Goal: Task Accomplishment & Management: Manage account settings

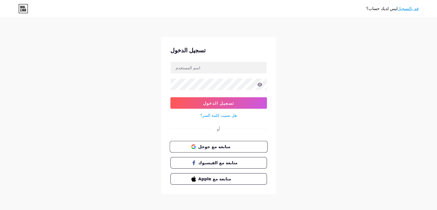
click at [240, 147] on span "متابعة مع جوجل" at bounding box center [222, 146] width 48 height 6
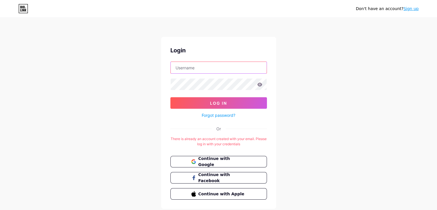
click at [212, 66] on input "text" at bounding box center [219, 67] width 96 height 11
type input "زوادة"
click at [219, 116] on link "Forgot password?" at bounding box center [219, 115] width 34 height 6
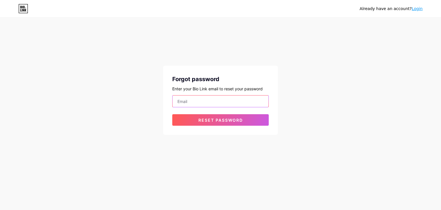
click at [216, 103] on input "email" at bounding box center [221, 100] width 96 height 11
type input "[EMAIL_ADDRESS][DOMAIN_NAME]"
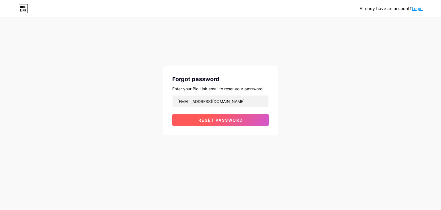
click at [220, 123] on button "Reset password" at bounding box center [220, 119] width 97 height 11
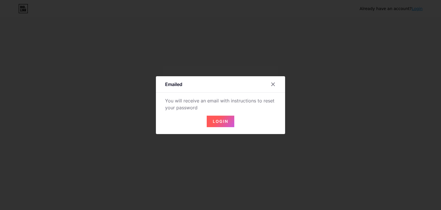
click at [221, 122] on span "Login" at bounding box center [221, 121] width 16 height 5
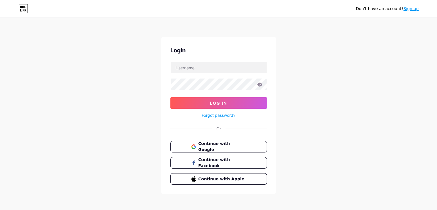
click at [224, 108] on button "Log In" at bounding box center [218, 102] width 97 height 11
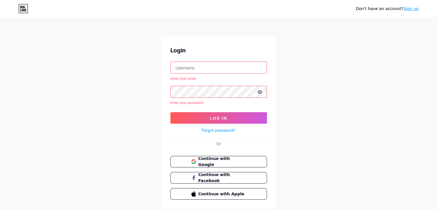
click at [189, 72] on input "text" at bounding box center [219, 67] width 96 height 11
type input "[EMAIL_ADDRESS][DOMAIN_NAME]"
click at [206, 156] on button "Continue with Google" at bounding box center [219, 162] width 98 height 12
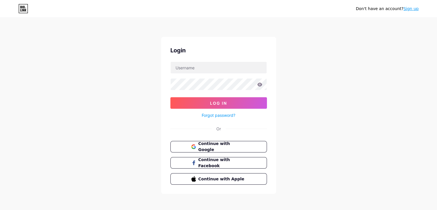
click at [221, 114] on link "Forgot password?" at bounding box center [219, 115] width 34 height 6
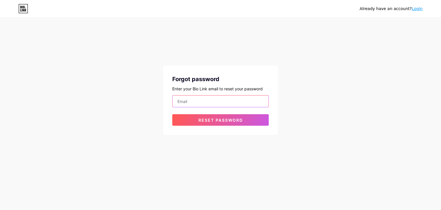
click at [222, 101] on input "email" at bounding box center [221, 100] width 96 height 11
type input "[EMAIL_ADDRESS][DOMAIN_NAME]"
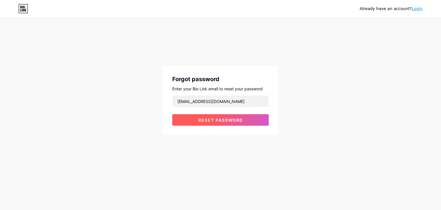
click at [222, 120] on span "Reset password" at bounding box center [221, 120] width 45 height 5
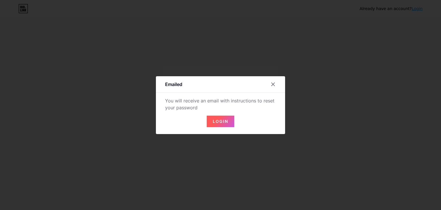
click at [220, 118] on button "Login" at bounding box center [221, 121] width 28 height 11
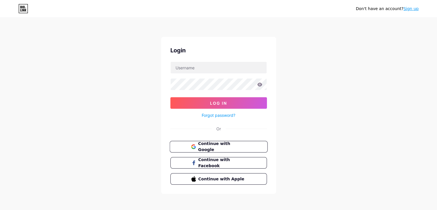
click at [215, 145] on span "Continue with Google" at bounding box center [222, 147] width 48 height 12
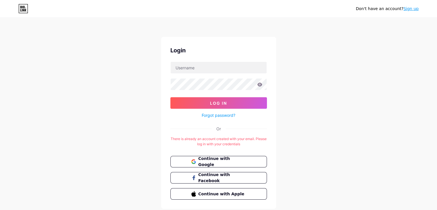
click at [22, 10] on icon at bounding box center [23, 8] width 10 height 9
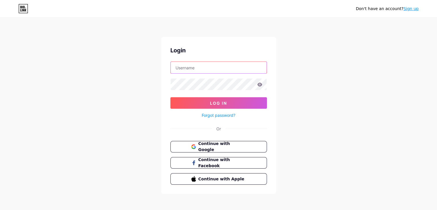
click at [229, 71] on input "text" at bounding box center [219, 67] width 96 height 11
click at [270, 51] on div "Login Log In Forgot password? Or Continue with Google Continue with Facebook Co…" at bounding box center [218, 115] width 115 height 157
click at [176, 64] on input "text" at bounding box center [219, 67] width 96 height 11
type input "زوادة"
click at [220, 115] on link "Forgot password?" at bounding box center [219, 115] width 34 height 6
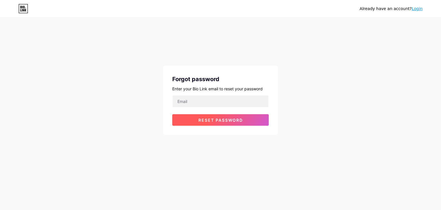
click at [222, 118] on span "Reset password" at bounding box center [221, 120] width 45 height 5
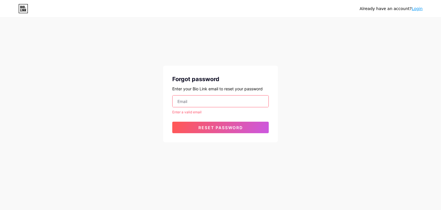
click at [220, 103] on input "email" at bounding box center [221, 100] width 96 height 11
type input "bantitiwariaupara@gmail.com"
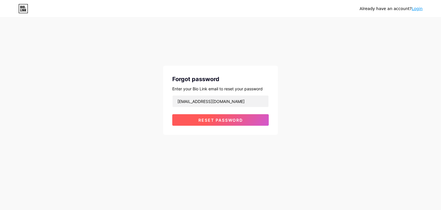
click at [222, 123] on button "Reset password" at bounding box center [220, 119] width 97 height 11
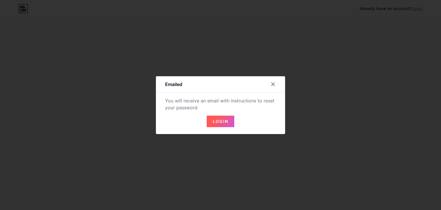
click at [222, 123] on span "Login" at bounding box center [221, 121] width 16 height 5
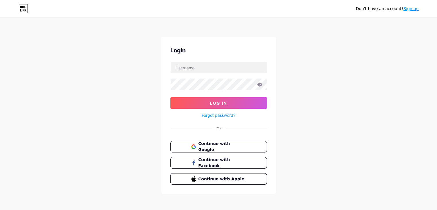
click at [268, 83] on div "Login Log In Forgot password? Or Continue with Google Continue with Facebook Co…" at bounding box center [218, 115] width 115 height 157
click at [260, 83] on icon at bounding box center [259, 84] width 5 height 4
click at [417, 8] on link "Sign up" at bounding box center [411, 8] width 15 height 5
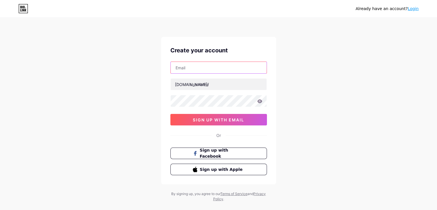
click at [214, 69] on input "text" at bounding box center [219, 67] width 96 height 11
type input "[EMAIL_ADDRESS][DOMAIN_NAME]"
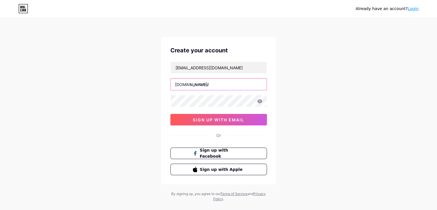
click at [222, 84] on input "text" at bounding box center [219, 83] width 96 height 11
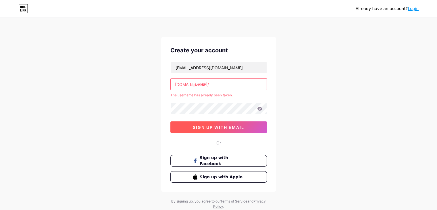
type input "mazada"
click at [222, 123] on button "sign up with email" at bounding box center [218, 126] width 97 height 11
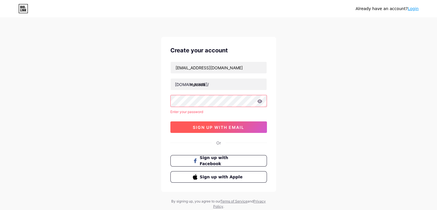
click at [222, 123] on button "sign up with email" at bounding box center [218, 126] width 97 height 11
click at [232, 127] on span "sign up with email" at bounding box center [218, 127] width 51 height 5
click at [224, 123] on button "sign up with email" at bounding box center [218, 126] width 97 height 11
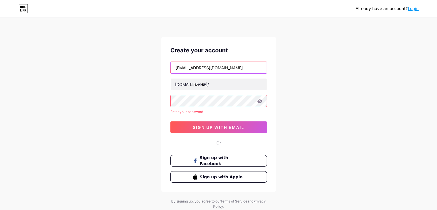
click at [224, 69] on input "bantitiwariaupara@gmail.com" at bounding box center [219, 67] width 96 height 11
click at [221, 94] on div "bantitiwariaupara@gmail.com bio.link/ mazada Enter your password 0cAFcWeA5sFV9H…" at bounding box center [218, 97] width 97 height 71
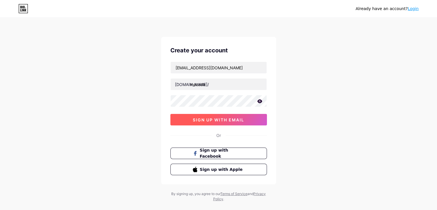
click at [231, 120] on span "sign up with email" at bounding box center [218, 119] width 51 height 5
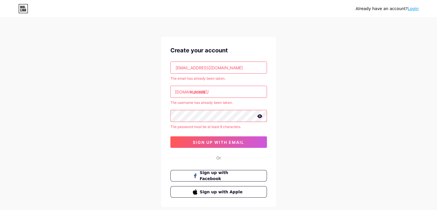
click at [414, 8] on link "Login" at bounding box center [413, 8] width 11 height 5
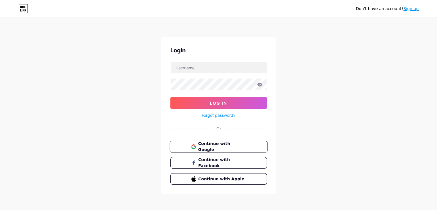
click at [222, 146] on span "Continue with Google" at bounding box center [222, 147] width 48 height 12
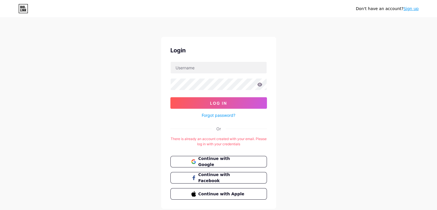
click at [241, 134] on div "Login Log In Forgot password? Or There is already an account created with your …" at bounding box center [218, 123] width 115 height 172
click at [240, 136] on div "There is already an account created with your email. Please log in with your cr…" at bounding box center [218, 141] width 97 height 10
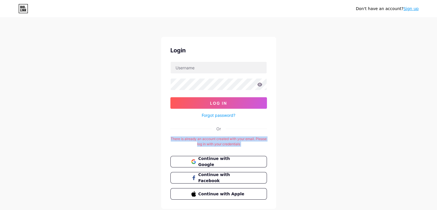
click at [240, 136] on div "There is already an account created with your email. Please log in with your cr…" at bounding box center [218, 141] width 97 height 10
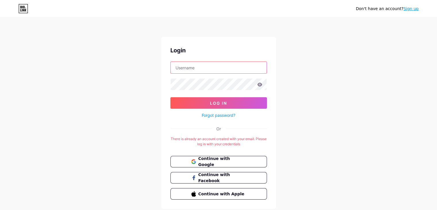
click at [193, 64] on input "text" at bounding box center [219, 67] width 96 height 11
type input "bantitiwariaupara@gmail.com"
click at [18, 9] on icon at bounding box center [23, 8] width 10 height 9
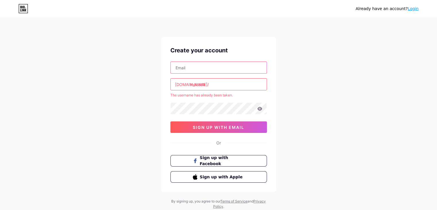
click at [212, 65] on input "text" at bounding box center [219, 67] width 96 height 11
type input "[EMAIL_ADDRESS][DOMAIN_NAME]"
click at [24, 12] on icon at bounding box center [23, 8] width 10 height 9
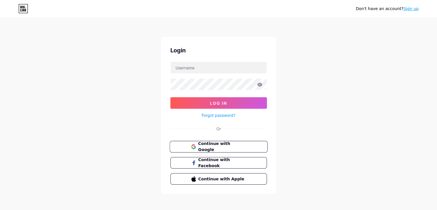
click at [230, 146] on span "Continue with Google" at bounding box center [222, 147] width 48 height 12
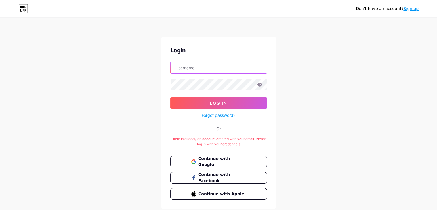
click at [201, 66] on input "text" at bounding box center [219, 67] width 96 height 11
type input "[EMAIL_ADDRESS][DOMAIN_NAME]"
click at [237, 66] on input "text" at bounding box center [219, 67] width 96 height 11
click at [227, 114] on link "Forgot password?" at bounding box center [219, 115] width 34 height 6
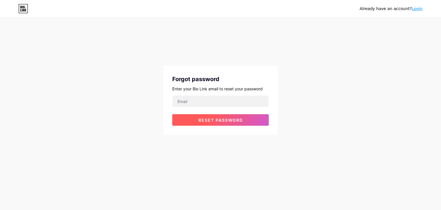
click at [221, 120] on span "Reset password" at bounding box center [221, 120] width 45 height 5
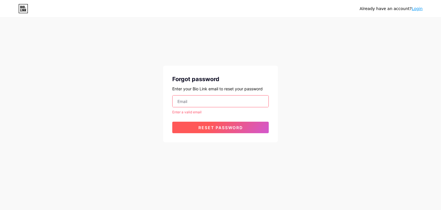
click at [217, 126] on span "Reset password" at bounding box center [221, 127] width 45 height 5
click at [222, 98] on input "email" at bounding box center [221, 100] width 96 height 11
type input "[EMAIL_ADDRESS][DOMAIN_NAME]"
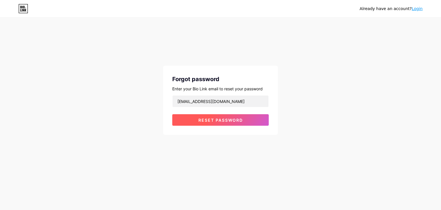
click at [226, 121] on span "Reset password" at bounding box center [221, 120] width 45 height 5
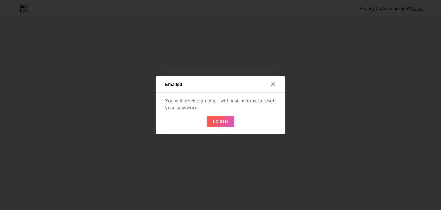
click at [226, 121] on button "Login" at bounding box center [221, 121] width 28 height 11
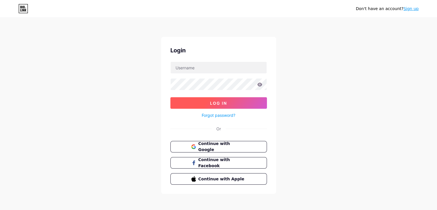
click at [230, 106] on button "Log In" at bounding box center [218, 102] width 97 height 11
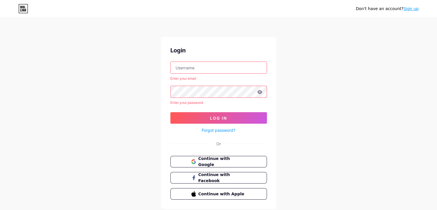
click at [225, 128] on link "Forgot password?" at bounding box center [219, 130] width 34 height 6
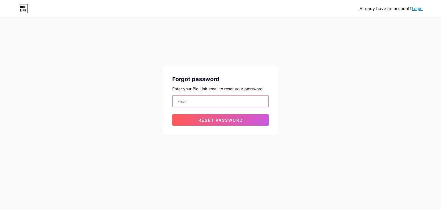
click at [227, 100] on input "email" at bounding box center [221, 100] width 96 height 11
type input "bantitiwariaupara@gmail.com"
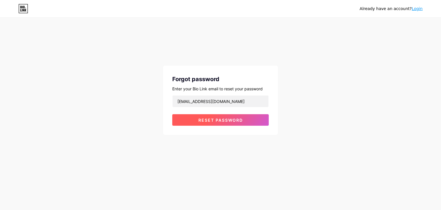
click at [225, 116] on button "Reset password" at bounding box center [220, 119] width 97 height 11
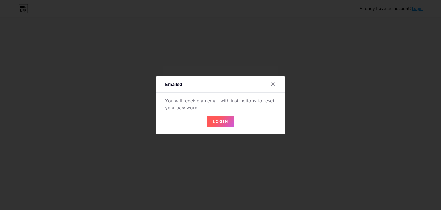
click at [223, 119] on span "Login" at bounding box center [221, 121] width 16 height 5
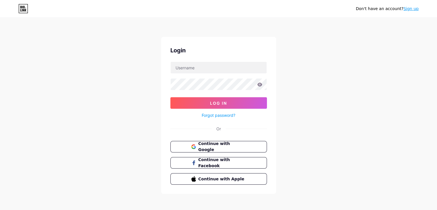
click at [384, 14] on div "Don't have an account? Sign up" at bounding box center [218, 8] width 437 height 17
click at [234, 163] on span "Continue with Facebook" at bounding box center [222, 163] width 48 height 12
click at [220, 64] on input "text" at bounding box center [219, 67] width 96 height 11
type input "mazada"
click at [170, 97] on button "Log In" at bounding box center [218, 102] width 97 height 11
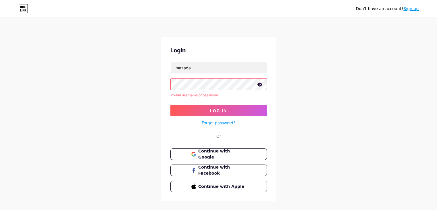
click at [259, 86] on icon at bounding box center [259, 84] width 5 height 4
click at [170, 105] on button "Log In" at bounding box center [218, 110] width 97 height 11
click at [234, 107] on button "Log In" at bounding box center [218, 110] width 97 height 11
click at [233, 108] on button "Log In" at bounding box center [218, 110] width 97 height 11
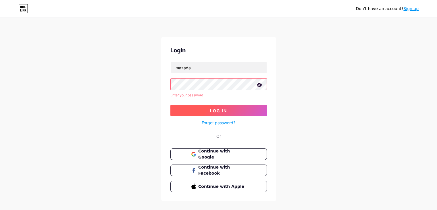
click at [233, 108] on button "Log In" at bounding box center [218, 110] width 97 height 11
click at [25, 10] on icon at bounding box center [26, 10] width 2 height 3
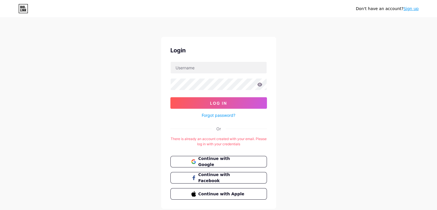
click at [259, 83] on icon at bounding box center [259, 84] width 5 height 4
click at [238, 67] on input "text" at bounding box center [219, 67] width 96 height 11
type input "[EMAIL_ADDRESS][DOMAIN_NAME]"
click at [231, 91] on form "bantitiwariaupara@gmail.com Log In Forgot password?" at bounding box center [218, 90] width 97 height 57
click at [228, 113] on link "Forgot password?" at bounding box center [219, 115] width 34 height 6
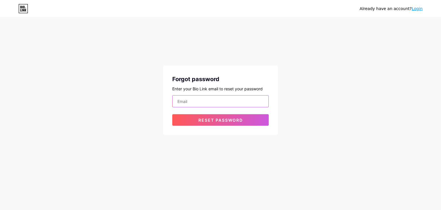
click at [221, 104] on input "email" at bounding box center [221, 100] width 96 height 11
type input "bantitiwariaupara@gmail.com"
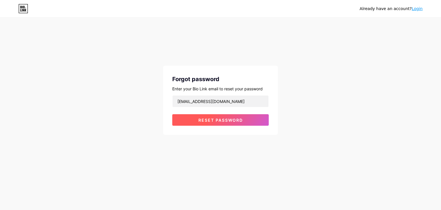
click at [230, 115] on button "Reset password" at bounding box center [220, 119] width 97 height 11
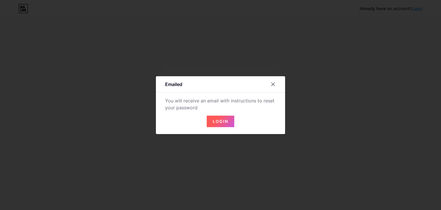
click at [198, 101] on div "You will receive an email with instructions to reset your password" at bounding box center [220, 104] width 111 height 14
copy div "You will receive an email with instructions to reset your password"
click at [223, 123] on span "Login" at bounding box center [221, 121] width 16 height 5
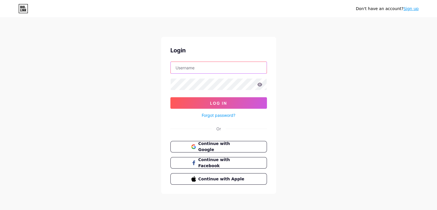
click at [217, 67] on input "text" at bounding box center [219, 67] width 96 height 11
type input "زوادة"
click at [212, 146] on span "Continue with Google" at bounding box center [222, 147] width 48 height 12
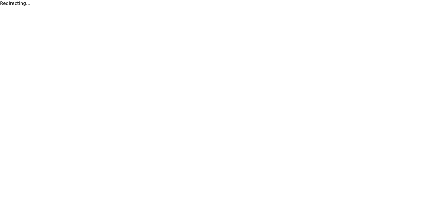
click at [231, 7] on html "Redirecting..." at bounding box center [220, 3] width 441 height 7
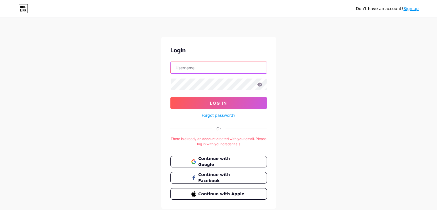
click at [209, 72] on input "text" at bounding box center [219, 67] width 96 height 11
type input "[EMAIL_ADDRESS][DOMAIN_NAME]"
click at [238, 63] on input "[EMAIL_ADDRESS][DOMAIN_NAME]" at bounding box center [219, 67] width 96 height 11
click at [414, 7] on link "Sign up" at bounding box center [411, 8] width 15 height 5
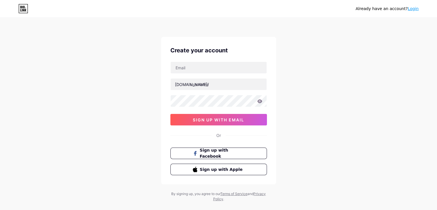
click at [22, 8] on icon at bounding box center [23, 8] width 10 height 9
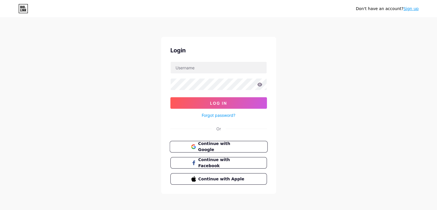
click at [239, 141] on button "Continue with Google" at bounding box center [219, 147] width 98 height 12
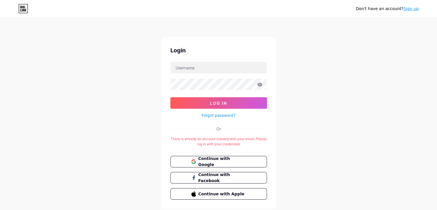
click at [249, 140] on div "There is already an account created with your email. Please log in with your cr…" at bounding box center [218, 141] width 97 height 10
click at [249, 139] on div "There is already an account created with your email. Please log in with your cr…" at bounding box center [218, 141] width 97 height 10
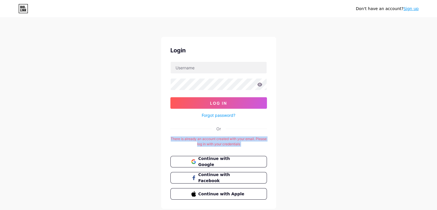
click at [249, 139] on div "There is already an account created with your email. Please log in with your cr…" at bounding box center [218, 141] width 97 height 10
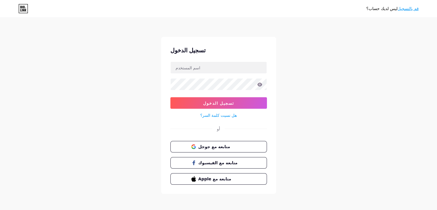
click at [223, 113] on font "هل نسيت كلمة السر؟" at bounding box center [218, 115] width 37 height 5
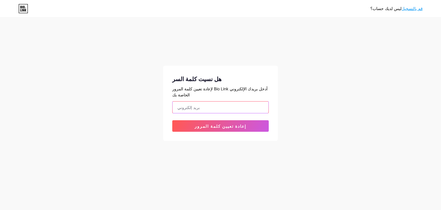
click at [227, 103] on input "email" at bounding box center [221, 106] width 96 height 11
drag, startPoint x: 196, startPoint y: 107, endPoint x: 201, endPoint y: 101, distance: 7.8
click at [201, 101] on input "email" at bounding box center [221, 106] width 96 height 11
paste input "bantitiwariaupara@gmail.com"
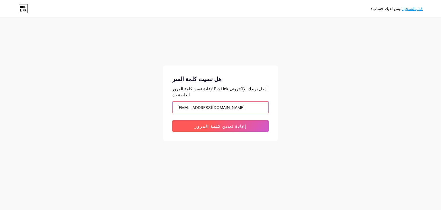
type input "bantitiwariaupara@gmail.com"
click at [221, 124] on button "إعادة تعيين كلمة المرور" at bounding box center [220, 125] width 97 height 11
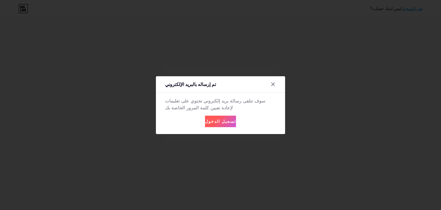
click at [220, 119] on font "تسجيل الدخول" at bounding box center [220, 121] width 31 height 5
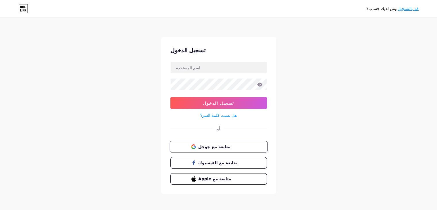
click at [225, 143] on span "متابعة مع جوجل" at bounding box center [222, 146] width 48 height 6
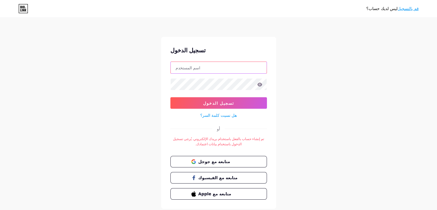
click at [231, 68] on input "text" at bounding box center [219, 67] width 96 height 11
click at [301, 58] on div "ليس لديك حساب؟ قم بالتسجيل تسجيل الدخول تسجيل الدخول هل نسيت كلمة السر؟ أو تم إ…" at bounding box center [218, 113] width 437 height 227
drag, startPoint x: 214, startPoint y: 70, endPoint x: 216, endPoint y: 73, distance: 3.5
click at [214, 70] on input "text" at bounding box center [219, 67] width 96 height 11
click at [323, 101] on div "ليس لديك حساب؟ قم بالتسجيل تسجيل الدخول تسجيل الدخول هل نسيت كلمة السر؟ أو تم إ…" at bounding box center [218, 113] width 437 height 227
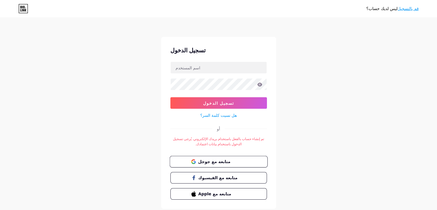
click at [208, 163] on span "متابعة مع جوجل" at bounding box center [222, 161] width 48 height 6
click at [246, 161] on button "متابعة مع جوجل" at bounding box center [219, 162] width 98 height 12
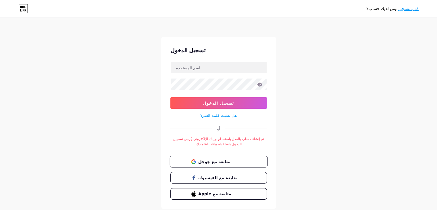
click at [246, 161] on button "متابعة مع جوجل" at bounding box center [219, 162] width 98 height 12
click at [416, 8] on font "قم بالتسجيل" at bounding box center [408, 8] width 21 height 5
click at [230, 158] on span "متابعة مع جوجل" at bounding box center [222, 161] width 48 height 6
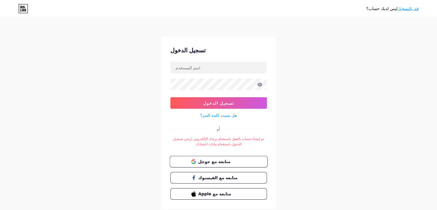
click at [209, 162] on font "متابعة مع جوجل" at bounding box center [214, 161] width 32 height 5
drag, startPoint x: 238, startPoint y: 155, endPoint x: 243, endPoint y: 157, distance: 4.9
click at [238, 156] on button "متابعة مع جوجل" at bounding box center [219, 162] width 98 height 12
click at [195, 68] on input "text" at bounding box center [219, 67] width 96 height 11
paste input "mazada"
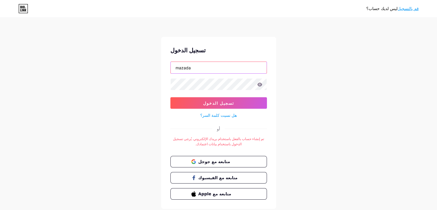
type input "mazada"
click at [314, 72] on div "ليس لديك حساب؟ قم بالتسجيل تسجيل الدخول mazada تسجيل الدخول هل نسيت كلمة السر؟ …" at bounding box center [218, 113] width 437 height 227
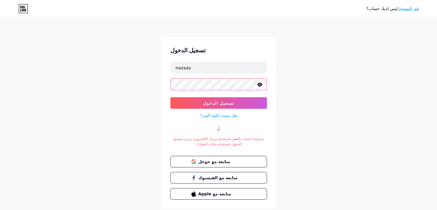
click at [170, 97] on button "تسجيل الدخول" at bounding box center [218, 102] width 97 height 11
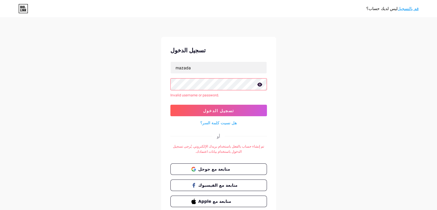
click at [261, 84] on icon at bounding box center [259, 84] width 5 height 4
click at [336, 49] on div "ليس لديك حساب؟ قم بالتسجيل تسجيل الدخول mazada اسم المستخدم أو كلمة المرور غير …" at bounding box center [218, 117] width 437 height 235
